Goal: Answer question/provide support: Share knowledge or assist other users

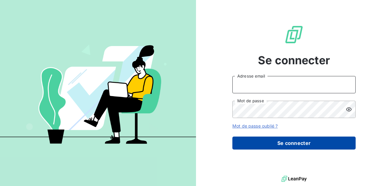
type input "[EMAIL_ADDRESS][DOMAIN_NAME]"
click at [279, 144] on button "Se connecter" at bounding box center [294, 142] width 123 height 13
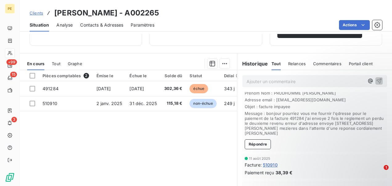
scroll to position [62, 0]
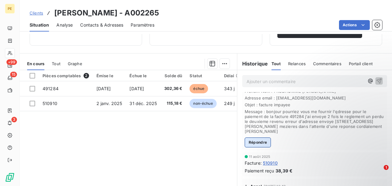
click at [262, 144] on button "Répondre" at bounding box center [258, 142] width 27 height 10
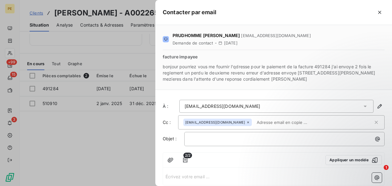
click at [252, 126] on div "[EMAIL_ADDRESS][DOMAIN_NAME]" at bounding box center [279, 122] width 190 height 9
click at [238, 136] on p "﻿" at bounding box center [286, 138] width 193 height 7
click at [247, 121] on icon at bounding box center [248, 122] width 2 height 2
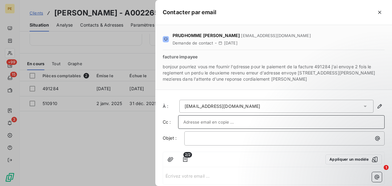
click at [232, 131] on div "﻿" at bounding box center [284, 138] width 201 height 14
click at [225, 137] on p "﻿" at bounding box center [286, 137] width 193 height 7
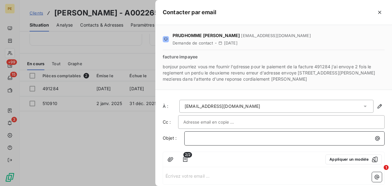
click at [304, 139] on p "﻿" at bounding box center [286, 137] width 193 height 7
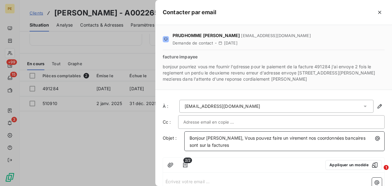
click at [222, 145] on span "Bonjour [PERSON_NAME], Vous pouvez faire un virement nos coordonnées bancaires …" at bounding box center [278, 141] width 177 height 12
click at [276, 145] on span "Bonjour Madame [PERSON_NAME], [PERSON_NAME] pouvez faire un virement nos coordo…" at bounding box center [276, 141] width 173 height 12
click at [230, 146] on span "Bonjour Madame [PERSON_NAME], [PERSON_NAME] pouvez faire un virement nos coordo…" at bounding box center [276, 141] width 173 height 12
click at [286, 146] on p "Bonjour Madame [PERSON_NAME], Vous pouvez faire un virement nos coordonnées ban…" at bounding box center [286, 141] width 193 height 14
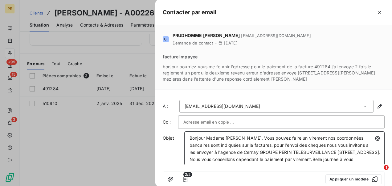
click at [366, 159] on span "Bonjour Madame [PERSON_NAME], Vous pouvez faire un virement nos coordonnées ban…" at bounding box center [286, 148] width 192 height 27
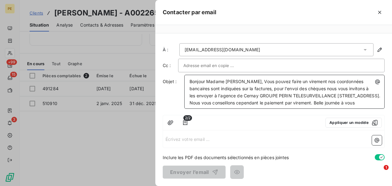
scroll to position [62, 0]
click at [246, 138] on p "Écrivez votre email ... ﻿" at bounding box center [274, 138] width 217 height 7
drag, startPoint x: 226, startPoint y: 102, endPoint x: 186, endPoint y: 72, distance: 50.9
click at [186, 75] on div "Bonjour Madame [PERSON_NAME], Vous pouvez faire un virement nos coordonnées ban…" at bounding box center [284, 92] width 201 height 34
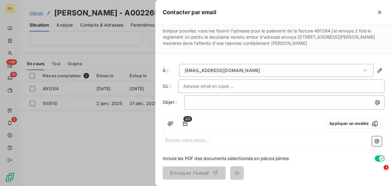
click at [196, 139] on p "Écrivez votre email ... ﻿" at bounding box center [274, 139] width 217 height 7
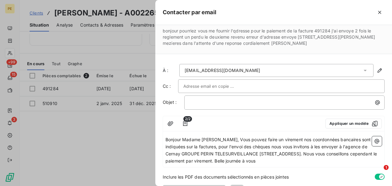
click at [268, 160] on span "Bonjour Madame [PERSON_NAME], Vous pouvez faire un virement nos coordonnées ban…" at bounding box center [272, 150] width 213 height 27
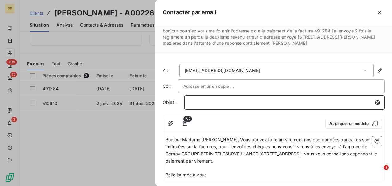
click at [218, 99] on p "﻿" at bounding box center [286, 102] width 193 height 7
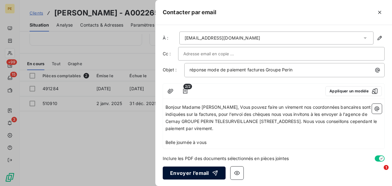
click at [205, 172] on button "Envoyer l’email" at bounding box center [194, 172] width 63 height 13
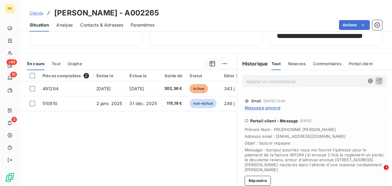
scroll to position [0, 0]
